Goal: Navigation & Orientation: Understand site structure

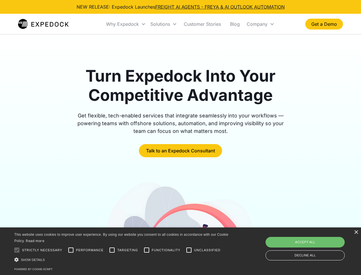
click at [126, 24] on div "Why Expedock" at bounding box center [122, 24] width 33 height 6
click at [164, 24] on div "Solutions" at bounding box center [161, 24] width 20 height 6
click at [261, 24] on div "Company" at bounding box center [257, 24] width 21 height 6
click at [17, 250] on div at bounding box center [16, 249] width 11 height 11
click at [71, 250] on input "Performance" at bounding box center [70, 249] width 11 height 11
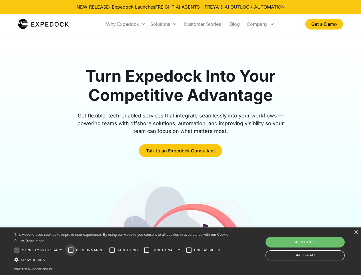
checkbox input "true"
click at [112, 250] on input "Targeting" at bounding box center [111, 249] width 11 height 11
checkbox input "true"
click at [147, 250] on input "Functionality" at bounding box center [146, 249] width 11 height 11
checkbox input "true"
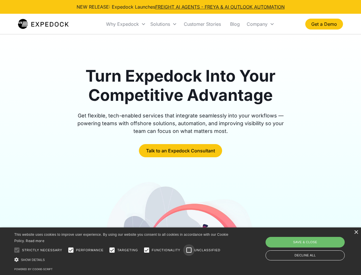
click at [189, 250] on input "Unclassified" at bounding box center [188, 249] width 11 height 11
checkbox input "true"
click at [122, 259] on div "Show details Hide details" at bounding box center [122, 259] width 216 height 6
